Goal: Information Seeking & Learning: Check status

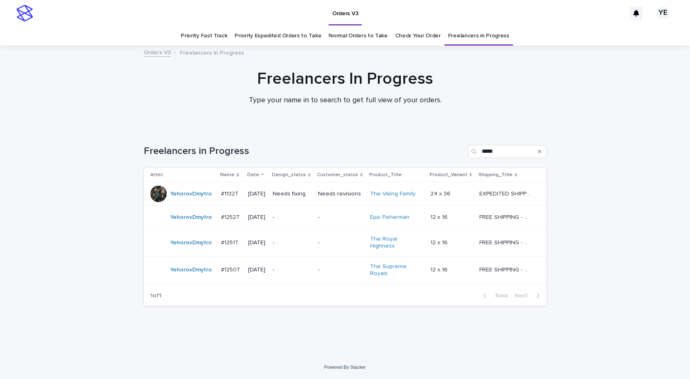
click at [202, 274] on div "YehorovDmytro" at bounding box center [182, 270] width 64 height 16
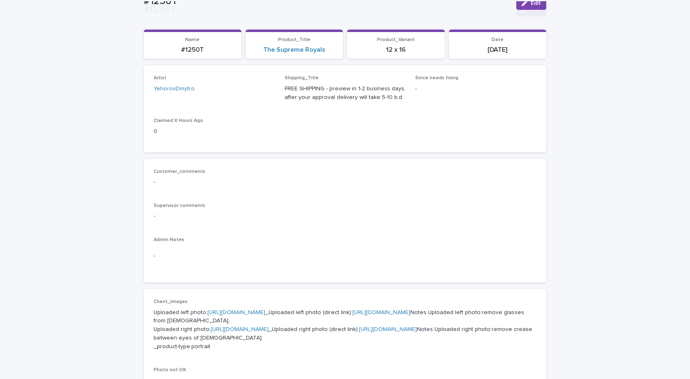
scroll to position [288, 0]
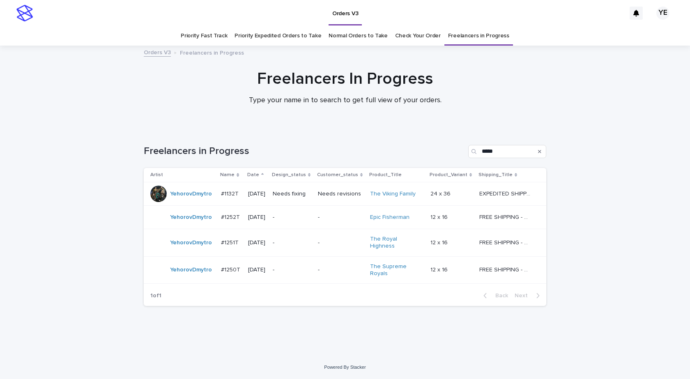
click at [186, 248] on div "YehorovDmytro" at bounding box center [182, 243] width 64 height 16
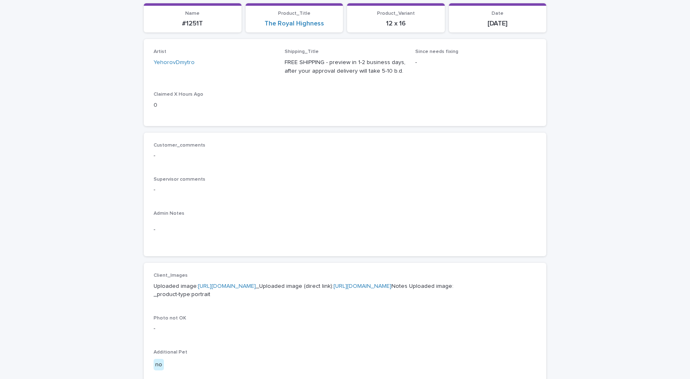
scroll to position [370, 0]
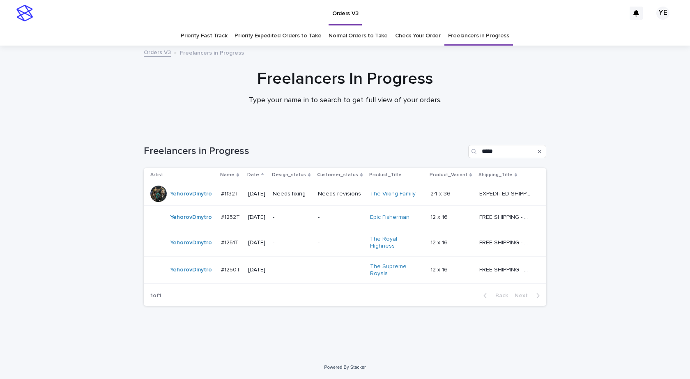
click at [182, 225] on div "YehorovDmytro" at bounding box center [182, 217] width 64 height 16
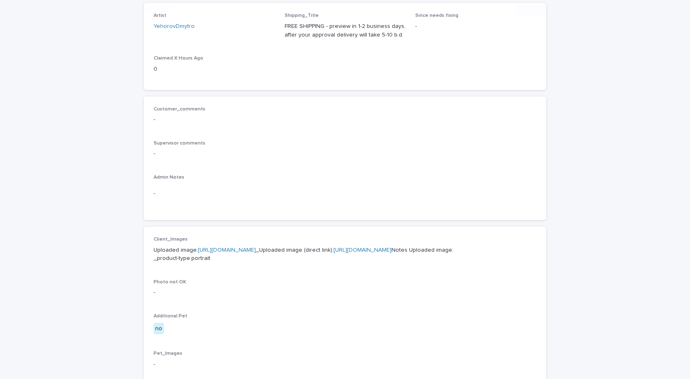
scroll to position [288, 0]
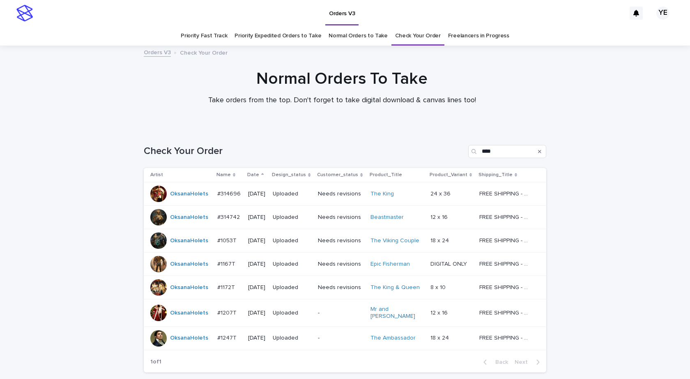
scroll to position [26, 0]
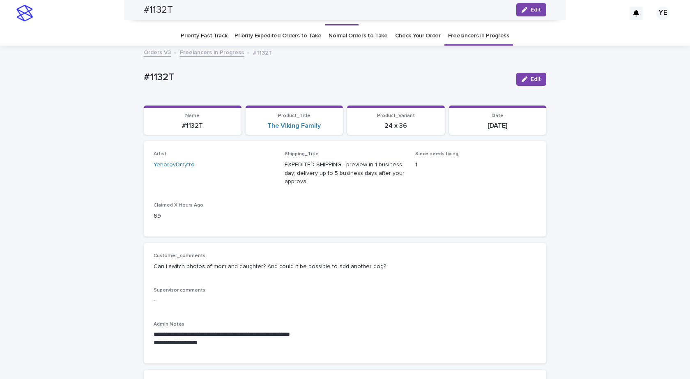
scroll to position [844, 0]
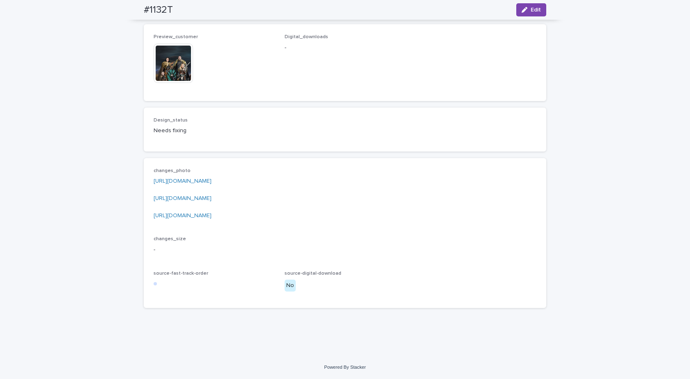
click at [212, 215] on link "[URL][DOMAIN_NAME]" at bounding box center [183, 216] width 58 height 6
